Goal: Check status: Check status

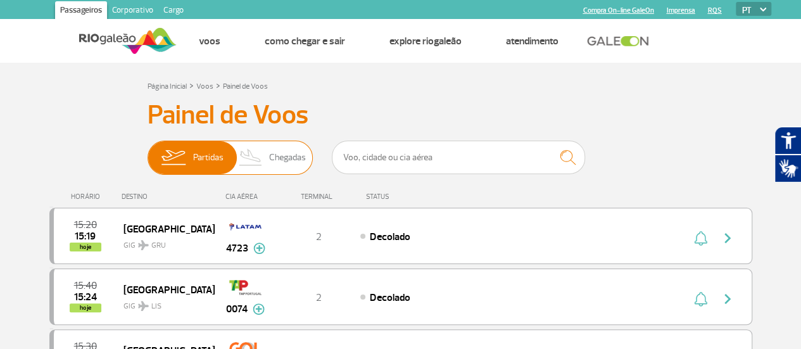
click at [280, 160] on span "Chegadas" at bounding box center [287, 157] width 37 height 33
click at [148, 151] on input "Partidas Chegadas" at bounding box center [148, 151] width 0 height 0
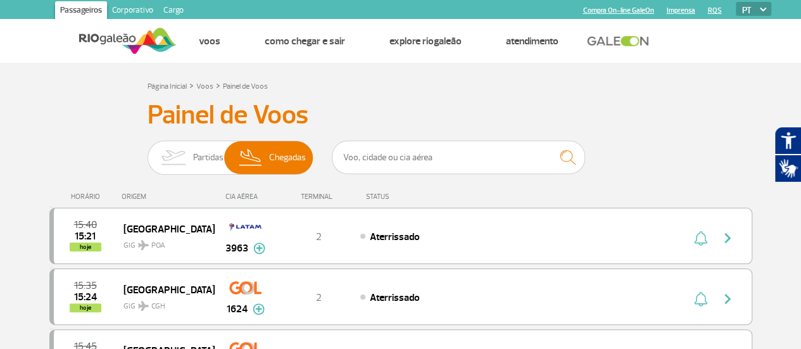
scroll to position [63, 0]
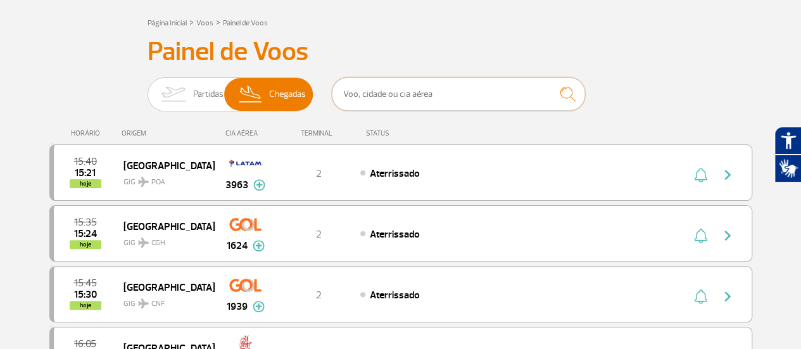
click at [443, 92] on input "text" at bounding box center [458, 94] width 253 height 34
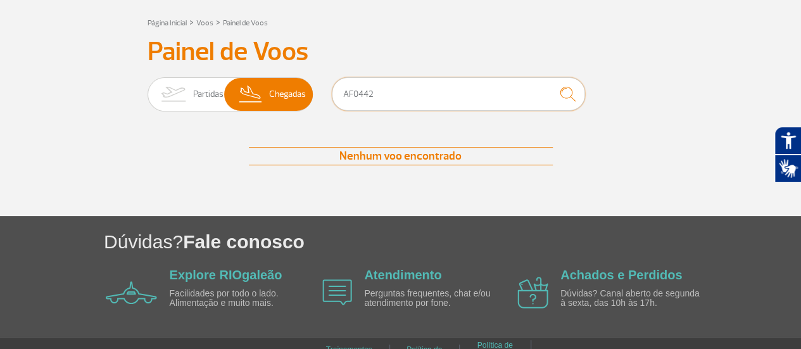
type input "AF0442"
click at [568, 94] on img "submit" at bounding box center [567, 94] width 27 height 26
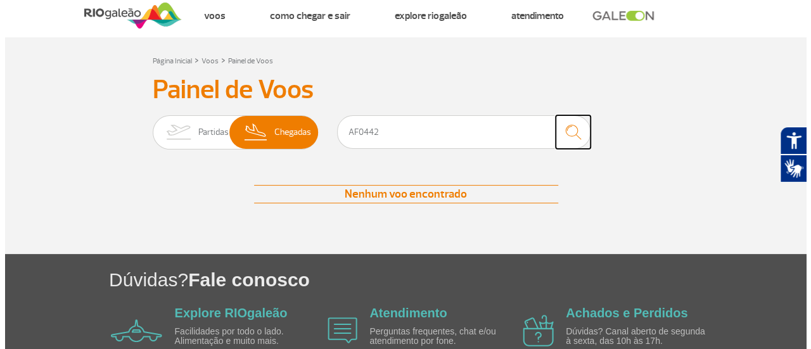
scroll to position [0, 0]
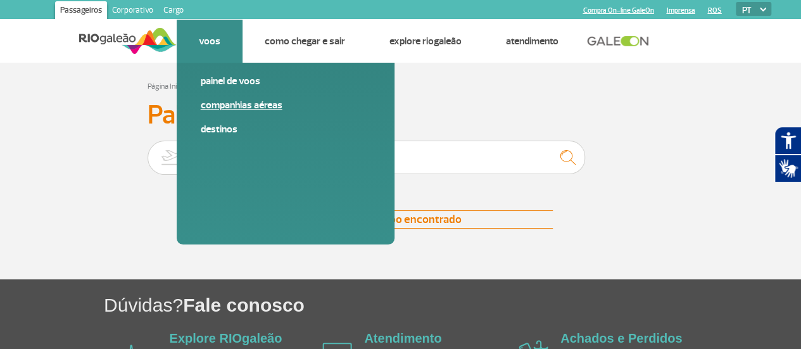
click at [225, 101] on link "Companhias Aéreas" at bounding box center [286, 105] width 170 height 14
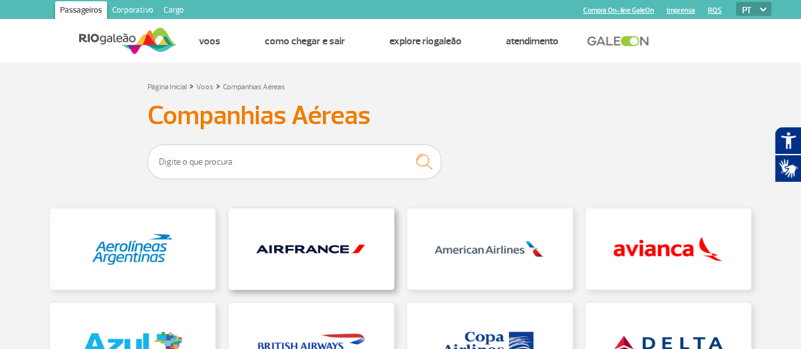
click at [295, 251] on link at bounding box center [311, 248] width 165 height 81
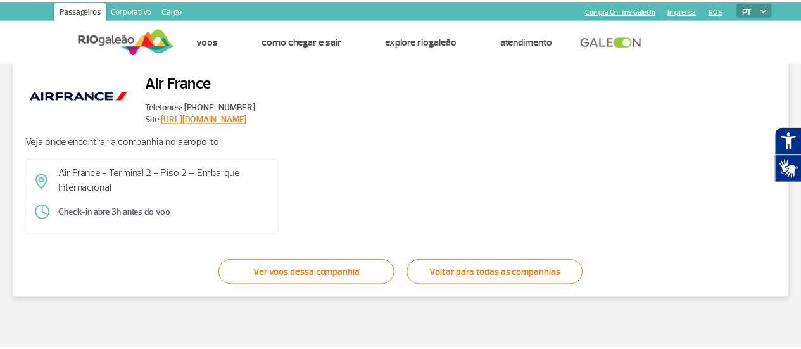
scroll to position [51, 0]
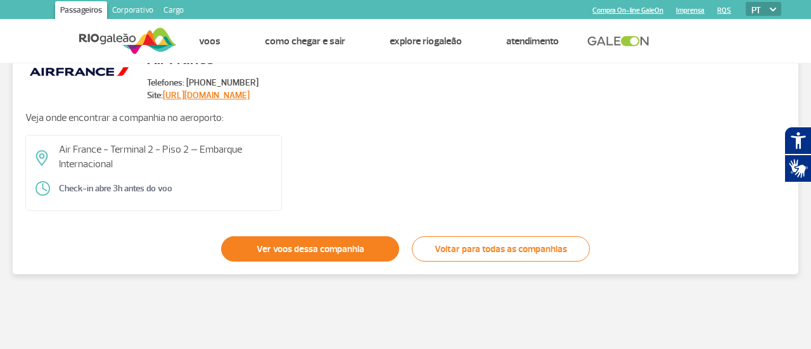
click at [331, 253] on link "Ver voos dessa companhia" at bounding box center [310, 248] width 178 height 25
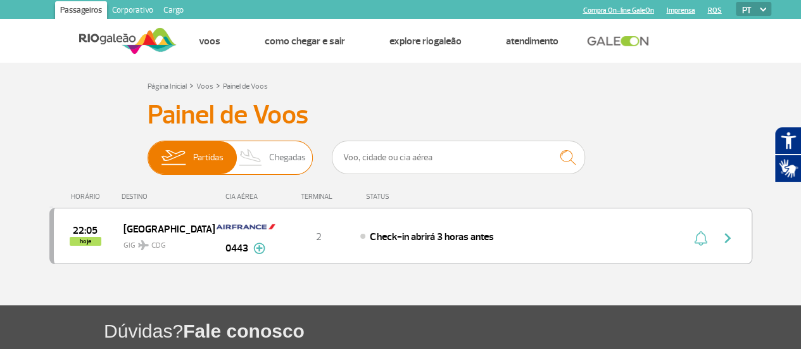
click at [284, 155] on span "Chegadas" at bounding box center [287, 157] width 37 height 33
click at [148, 151] on input "Partidas Chegadas" at bounding box center [148, 151] width 0 height 0
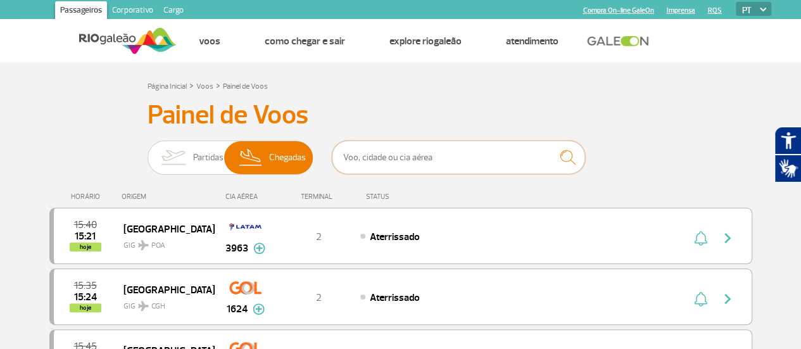
click at [526, 159] on input "text" at bounding box center [458, 158] width 253 height 34
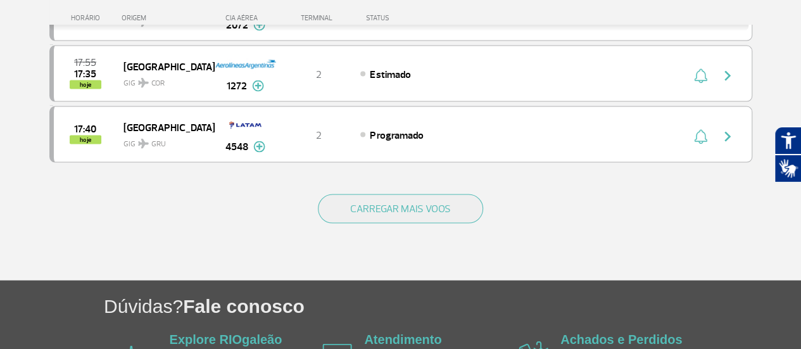
scroll to position [1203, 0]
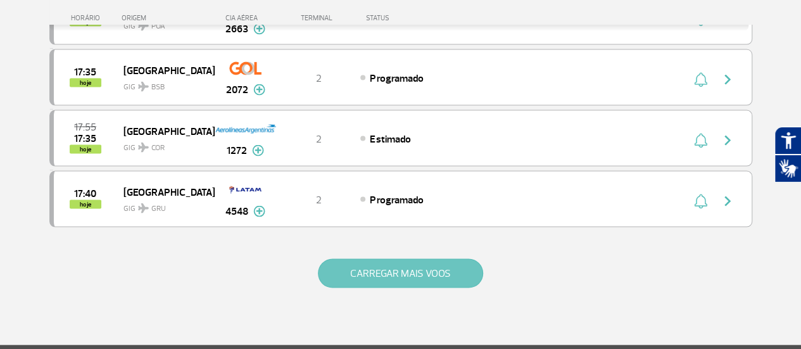
click at [380, 259] on button "CARREGAR MAIS VOOS" at bounding box center [400, 273] width 165 height 29
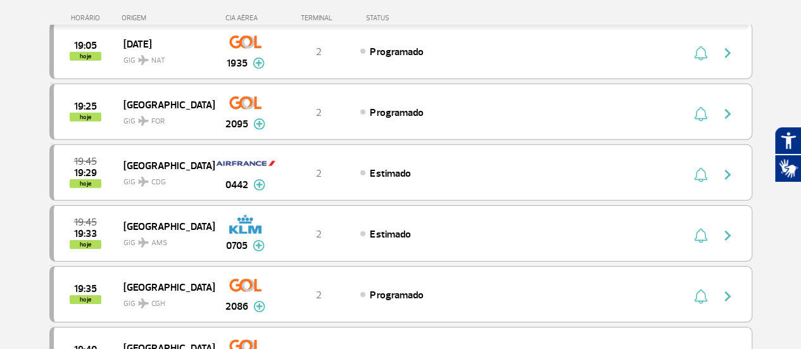
scroll to position [1900, 0]
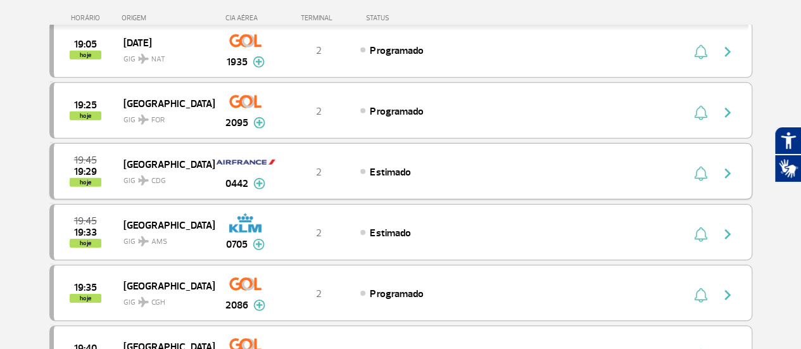
click at [727, 166] on img "button" at bounding box center [727, 173] width 15 height 15
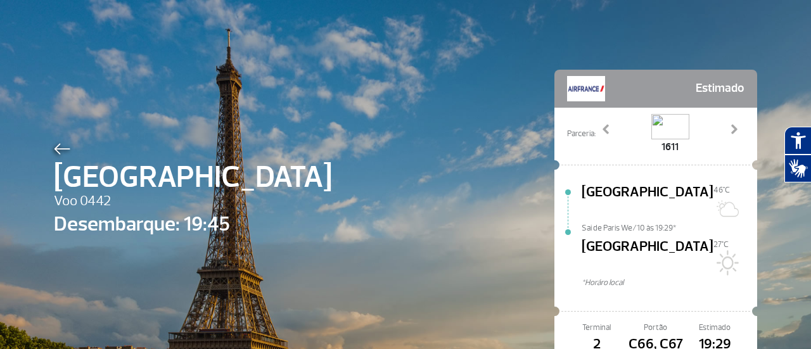
scroll to position [63, 0]
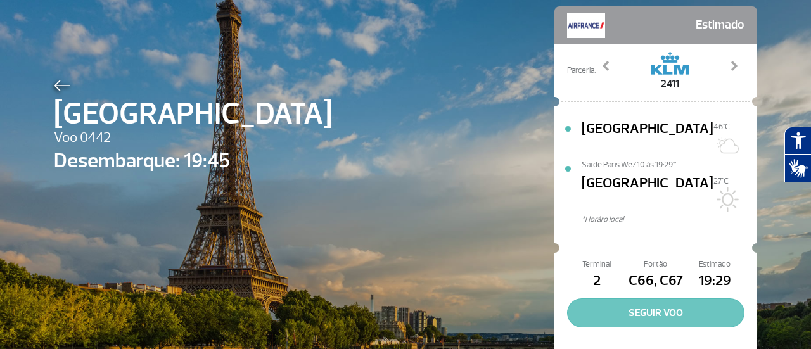
click at [649, 298] on button "SEGUIR VOO" at bounding box center [655, 312] width 177 height 29
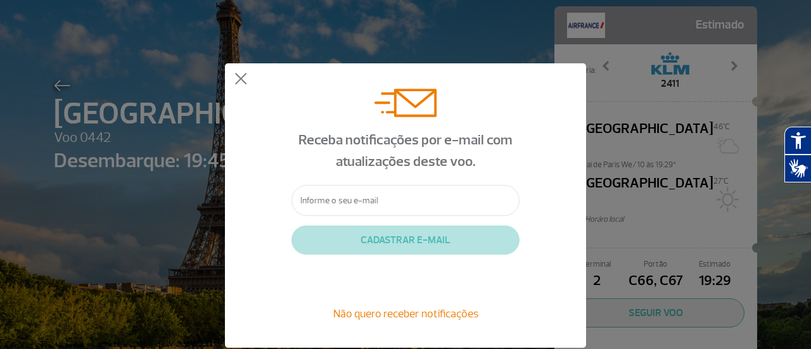
click at [389, 201] on input "text" at bounding box center [405, 200] width 228 height 31
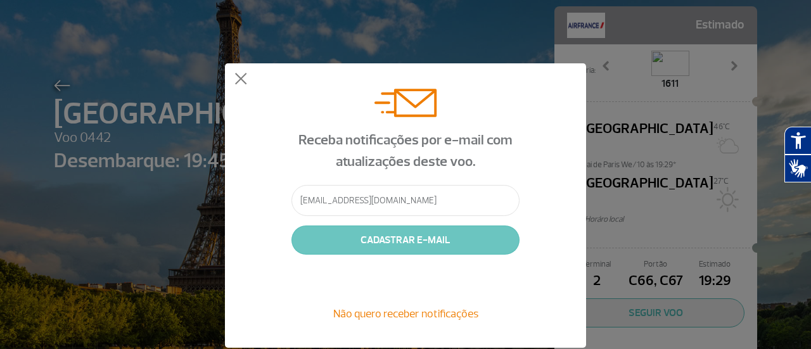
type input "[EMAIL_ADDRESS][DOMAIN_NAME]"
click at [388, 237] on button "CADASTRAR E-MAIL" at bounding box center [405, 239] width 228 height 29
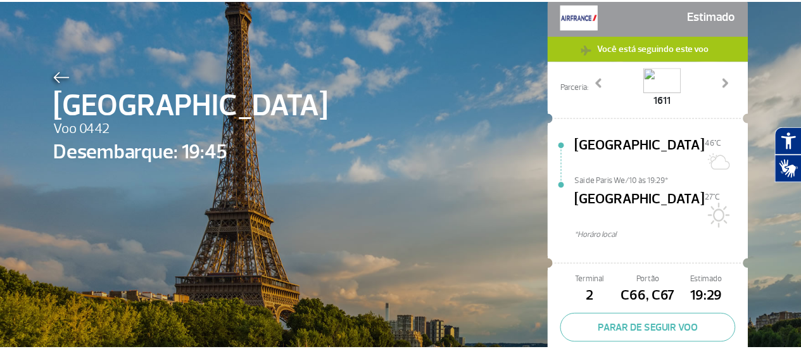
scroll to position [56, 0]
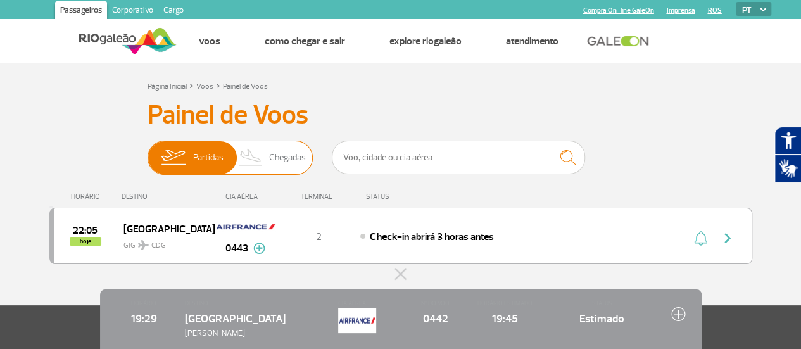
click at [288, 158] on span "Chegadas" at bounding box center [287, 157] width 37 height 33
click at [148, 151] on input "Partidas Chegadas" at bounding box center [148, 151] width 0 height 0
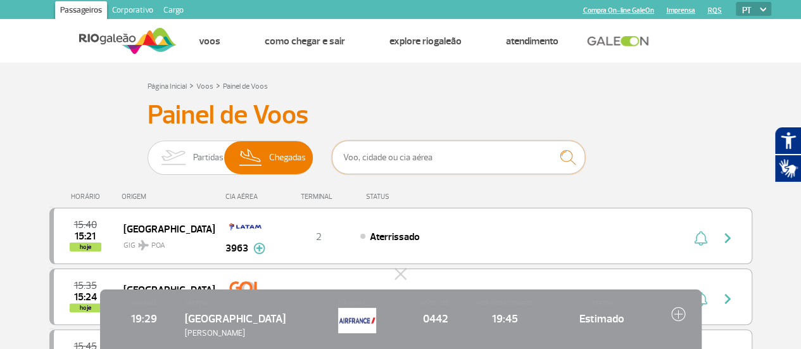
click at [431, 156] on input "text" at bounding box center [458, 158] width 253 height 34
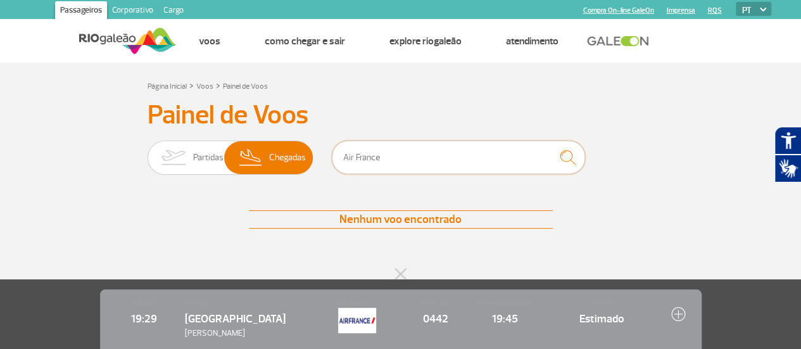
type input "Air France"
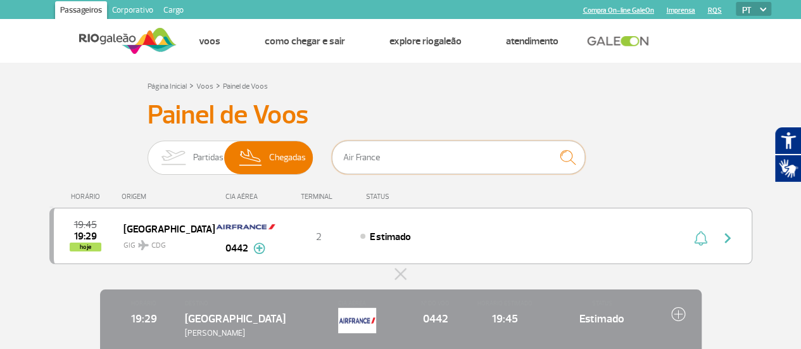
scroll to position [63, 0]
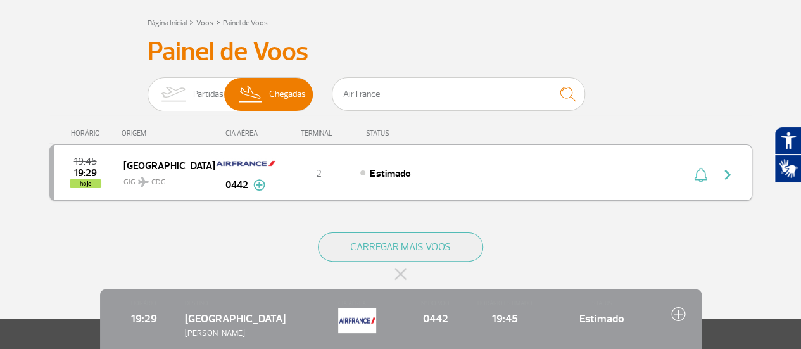
click at [260, 186] on img at bounding box center [259, 184] width 12 height 11
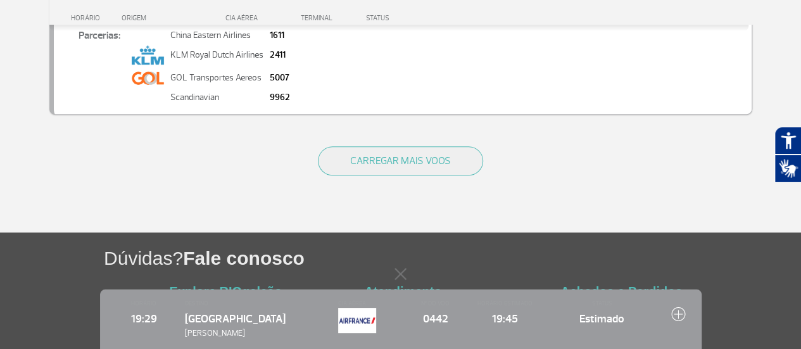
scroll to position [190, 0]
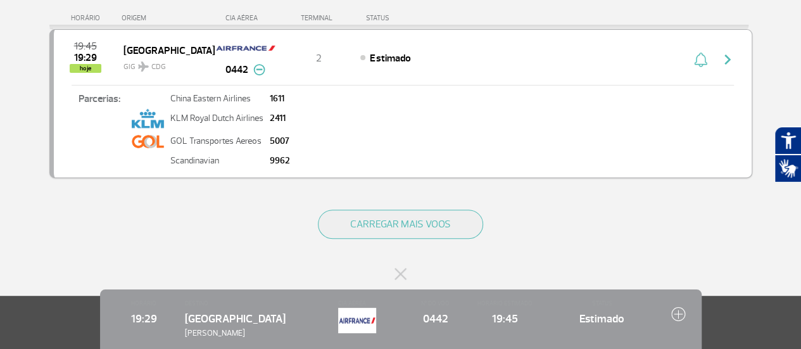
click at [143, 231] on div "CARREGAR MAIS VOOS" at bounding box center [400, 245] width 703 height 102
